Goal: Information Seeking & Learning: Learn about a topic

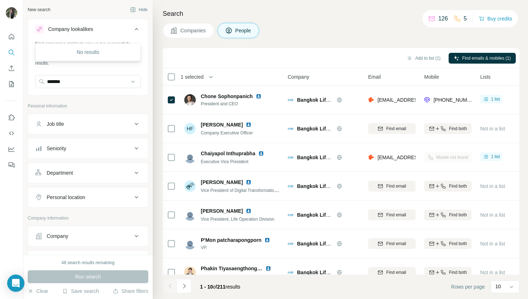
scroll to position [46, 0]
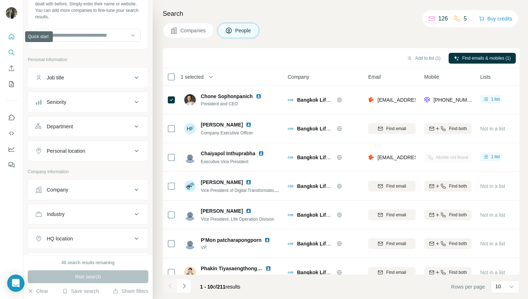
click at [11, 35] on icon "Quick start" at bounding box center [11, 36] width 7 height 7
click at [18, 34] on div at bounding box center [11, 98] width 23 height 145
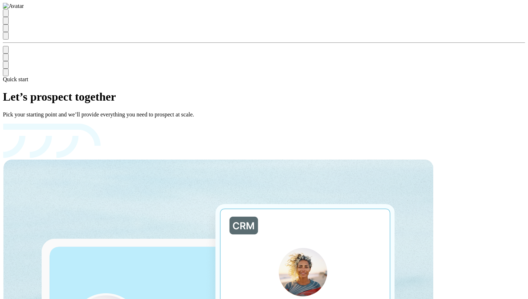
click at [6, 22] on icon "Search" at bounding box center [6, 22] width 0 height 0
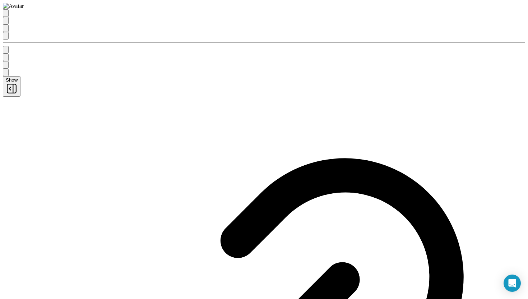
click at [9, 29] on icon "Search" at bounding box center [9, 26] width 6 height 6
click at [6, 22] on icon "Search" at bounding box center [6, 22] width 0 height 0
click at [12, 29] on icon "Search" at bounding box center [9, 26] width 6 height 6
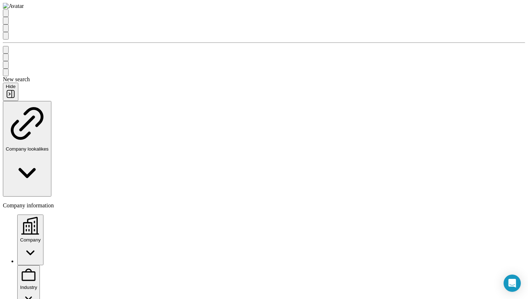
click at [37, 266] on div "Industry" at bounding box center [28, 277] width 17 height 23
type input "***"
drag, startPoint x: 73, startPoint y: 125, endPoint x: 69, endPoint y: 168, distance: 43.7
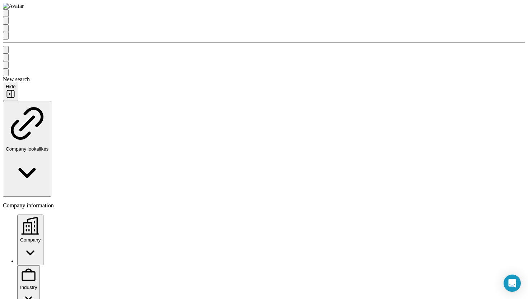
type input "*******"
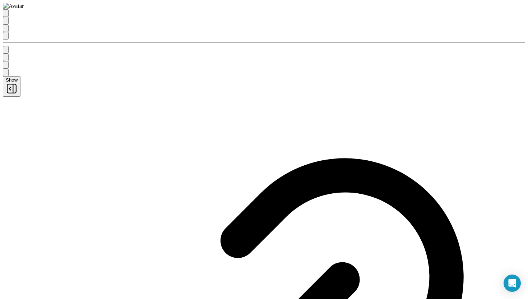
click at [6, 15] on icon "Quick start" at bounding box center [6, 15] width 0 height 0
click at [6, 22] on icon "Search" at bounding box center [6, 22] width 0 height 0
click at [12, 30] on icon "Search" at bounding box center [12, 28] width 3 height 3
click at [6, 22] on icon "Search" at bounding box center [6, 22] width 0 height 0
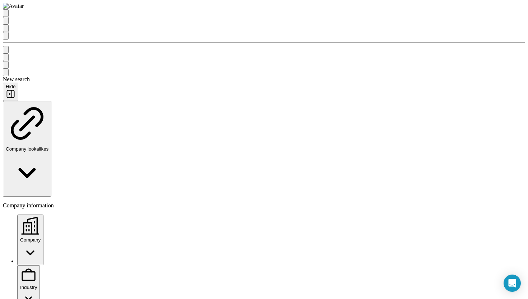
click at [37, 290] on icon at bounding box center [28, 298] width 17 height 17
type input "****"
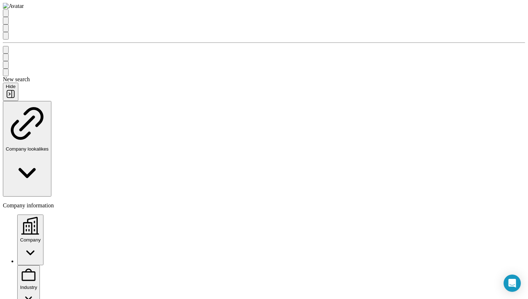
scroll to position [99, 0]
